Goal: Task Accomplishment & Management: Use online tool/utility

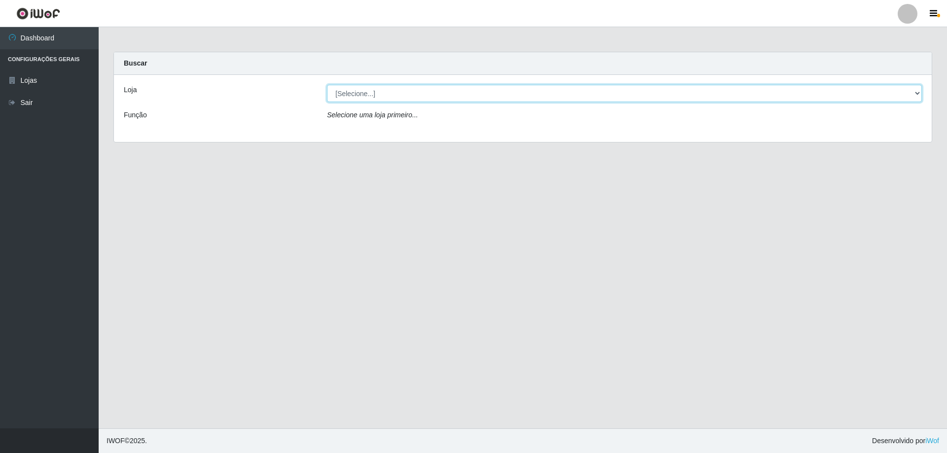
click at [346, 98] on select "[Selecione...] SuperShow Bis - Avenida 6 SuperShow [GEOGRAPHIC_DATA]" at bounding box center [624, 93] width 595 height 17
select select "60"
click at [327, 85] on select "[Selecione...] SuperShow Bis - Avenida 6 SuperShow [GEOGRAPHIC_DATA]" at bounding box center [624, 93] width 595 height 17
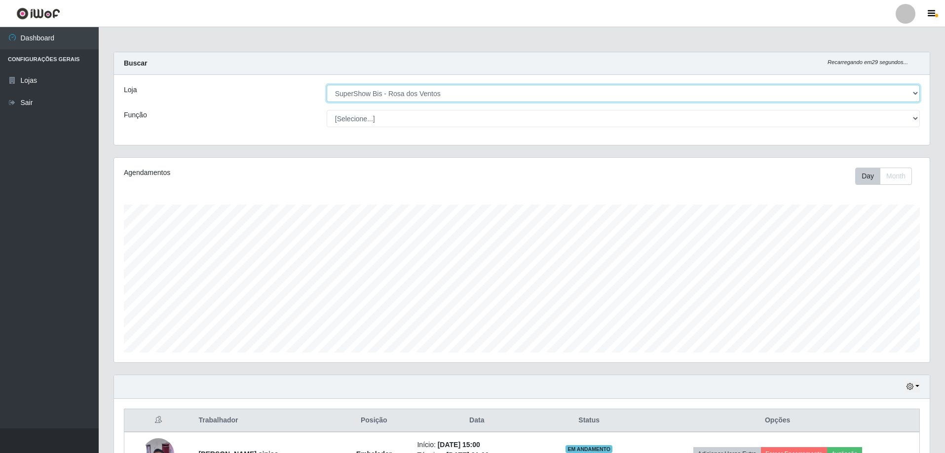
scroll to position [205, 815]
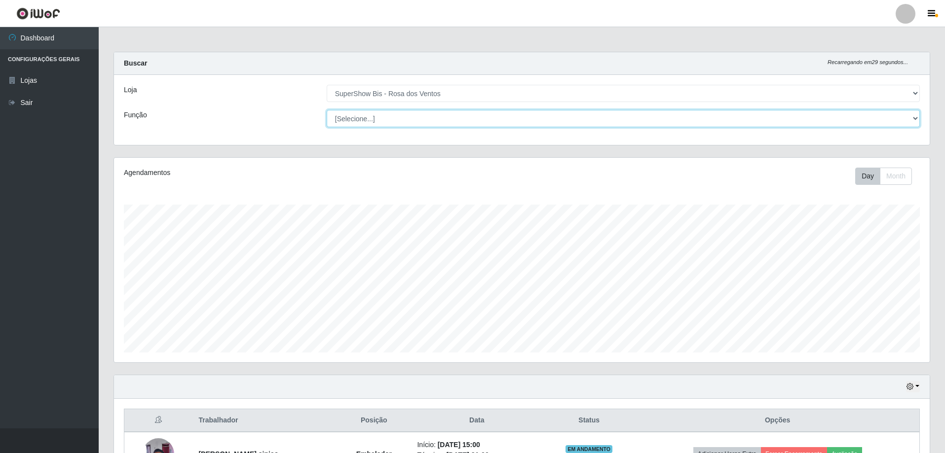
click at [371, 119] on select "[Selecione...] ASG ASG + ASG ++ Auxiliar de Cozinha Balconista de Açougue Balco…" at bounding box center [623, 118] width 593 height 17
select select "1"
click at [327, 110] on select "[Selecione...] ASG ASG + ASG ++ Auxiliar de Cozinha Balconista de Açougue Balco…" at bounding box center [623, 118] width 593 height 17
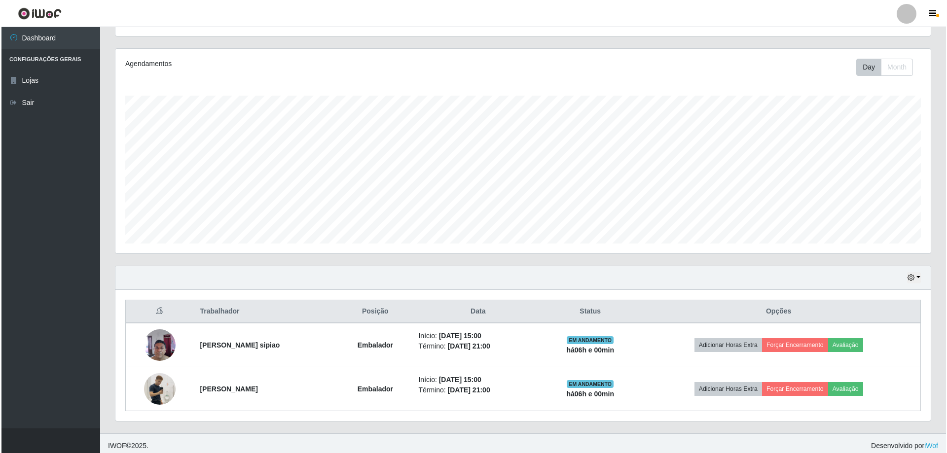
scroll to position [114, 0]
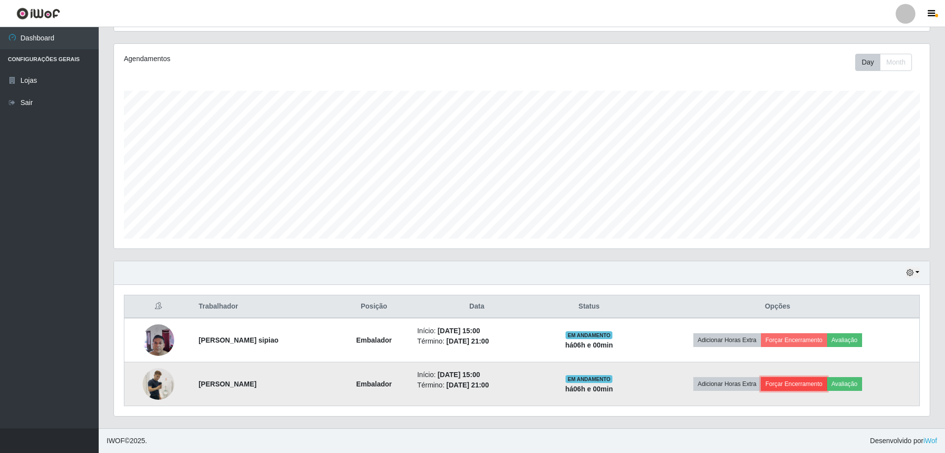
click at [793, 385] on button "Forçar Encerramento" at bounding box center [794, 384] width 66 height 14
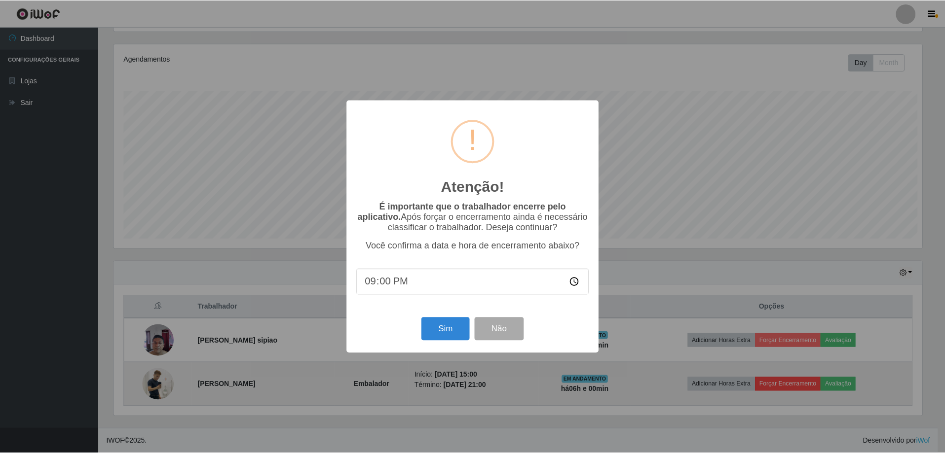
scroll to position [205, 810]
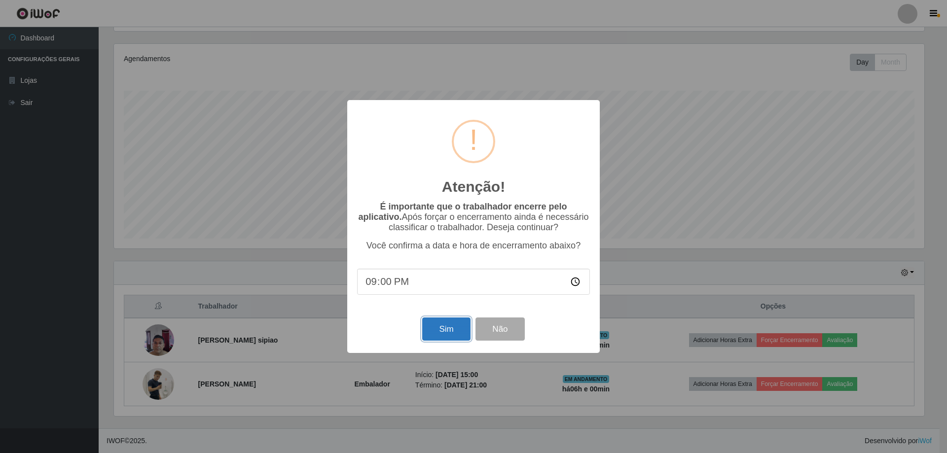
click at [458, 323] on button "Sim" at bounding box center [446, 329] width 48 height 23
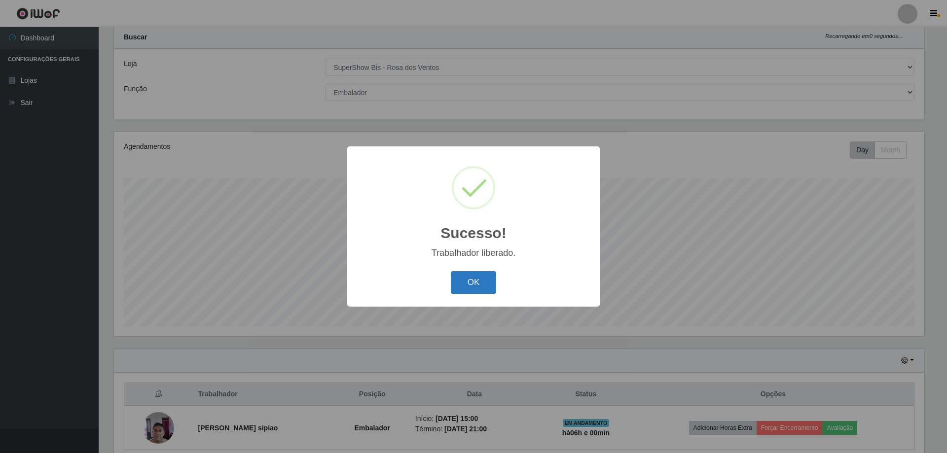
click at [466, 292] on button "OK" at bounding box center [474, 282] width 46 height 23
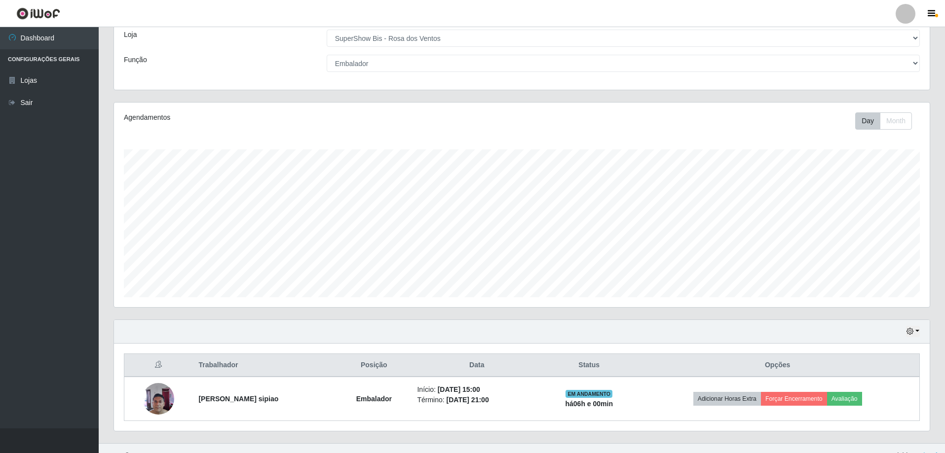
scroll to position [70, 0]
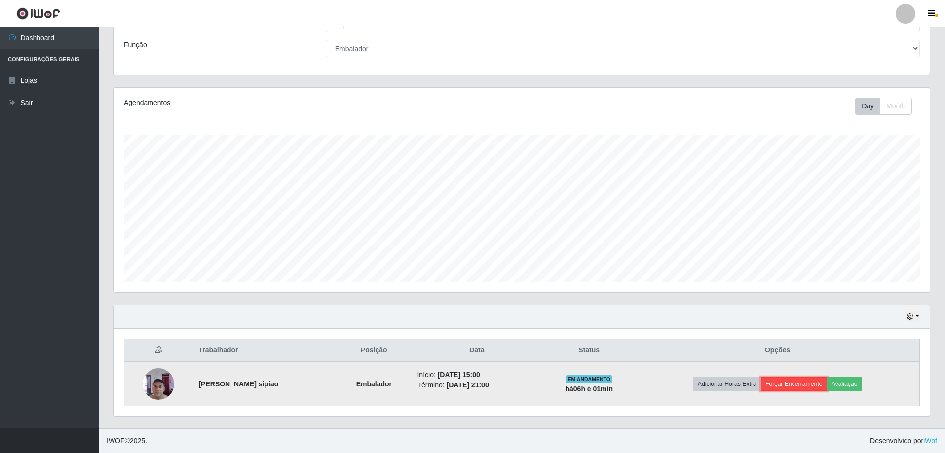
click at [778, 383] on button "Forçar Encerramento" at bounding box center [794, 384] width 66 height 14
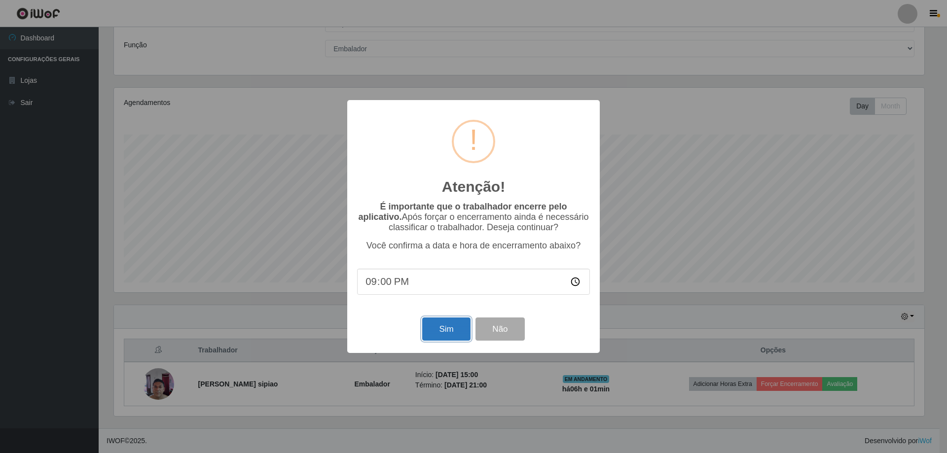
click at [468, 323] on button "Sim" at bounding box center [446, 329] width 48 height 23
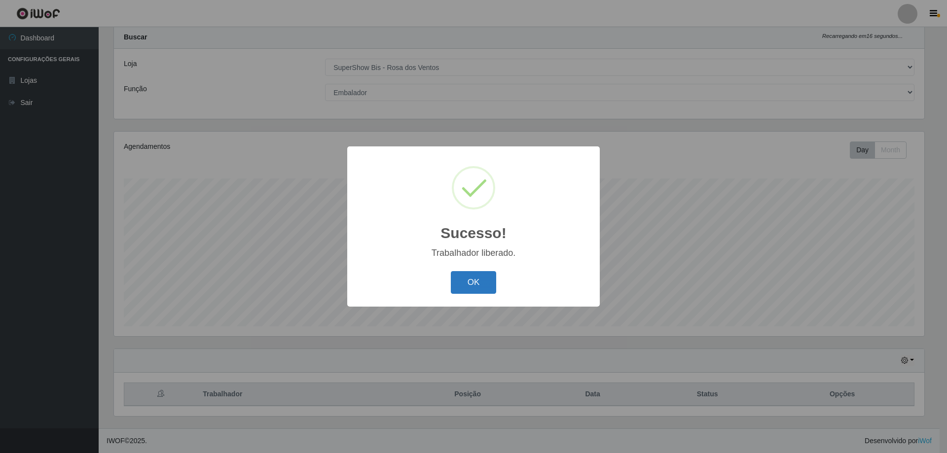
click at [465, 290] on button "OK" at bounding box center [474, 282] width 46 height 23
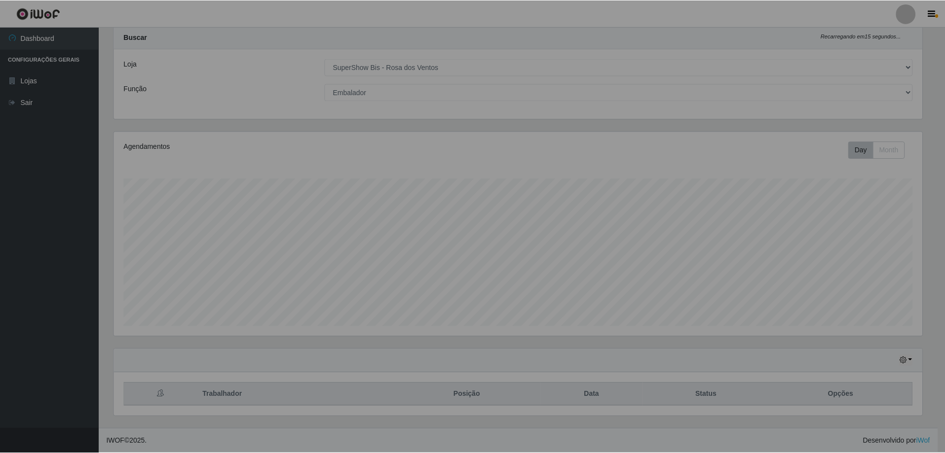
scroll to position [205, 815]
